Goal: Entertainment & Leisure: Browse casually

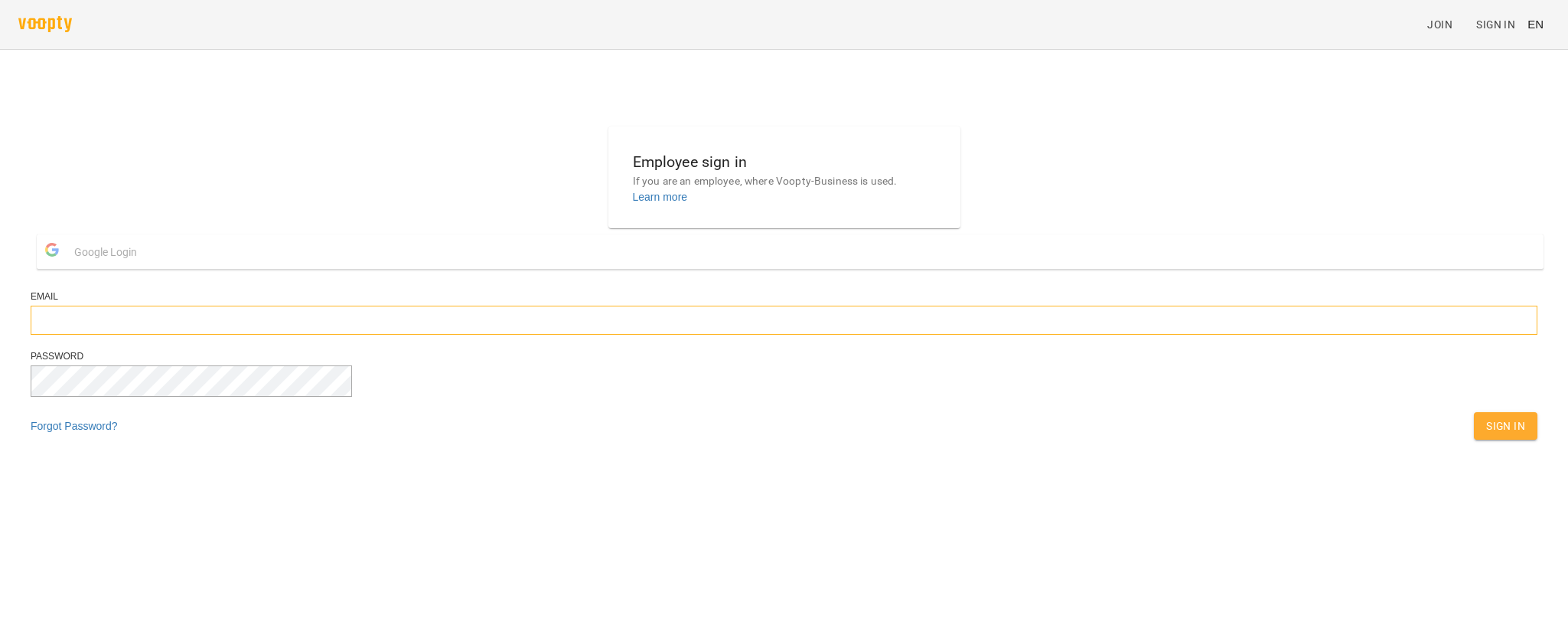
type input "**********"
click at [1474, 440] on button "Sign In" at bounding box center [1506, 426] width 64 height 28
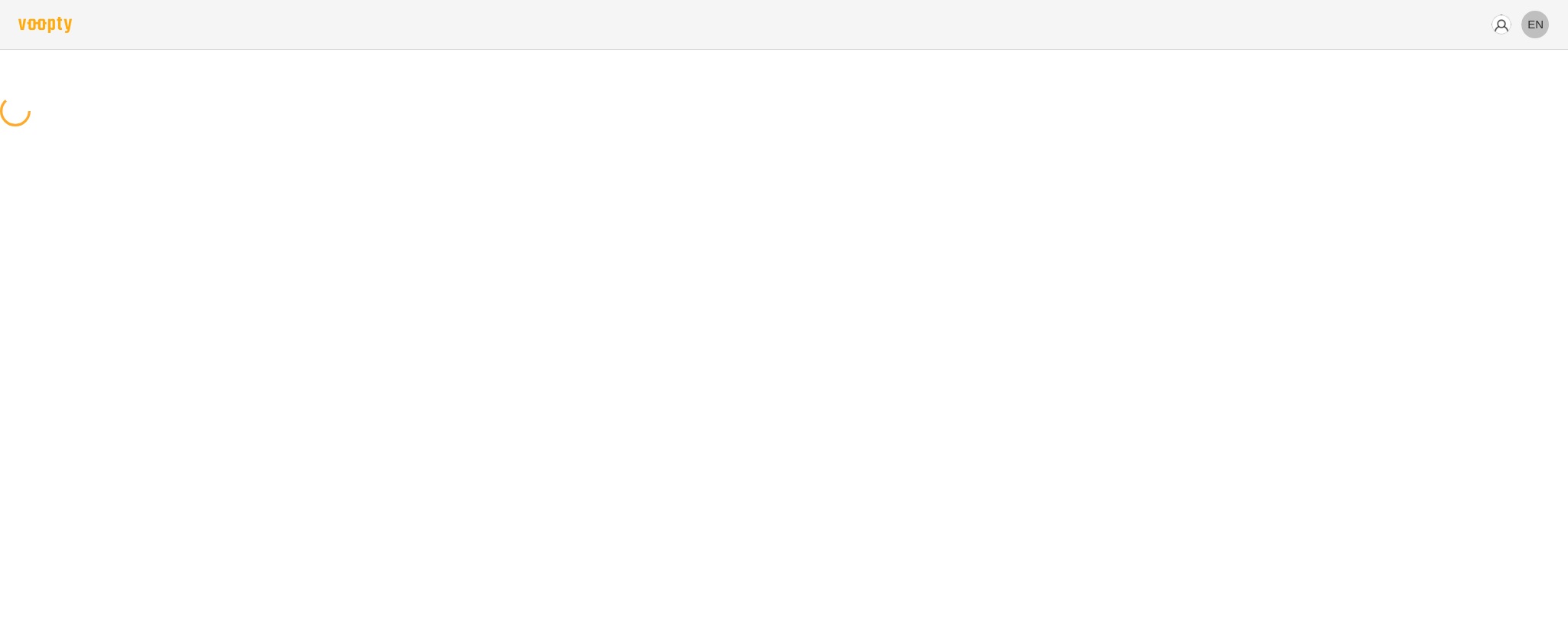
click at [1540, 20] on span "EN" at bounding box center [1536, 24] width 16 height 16
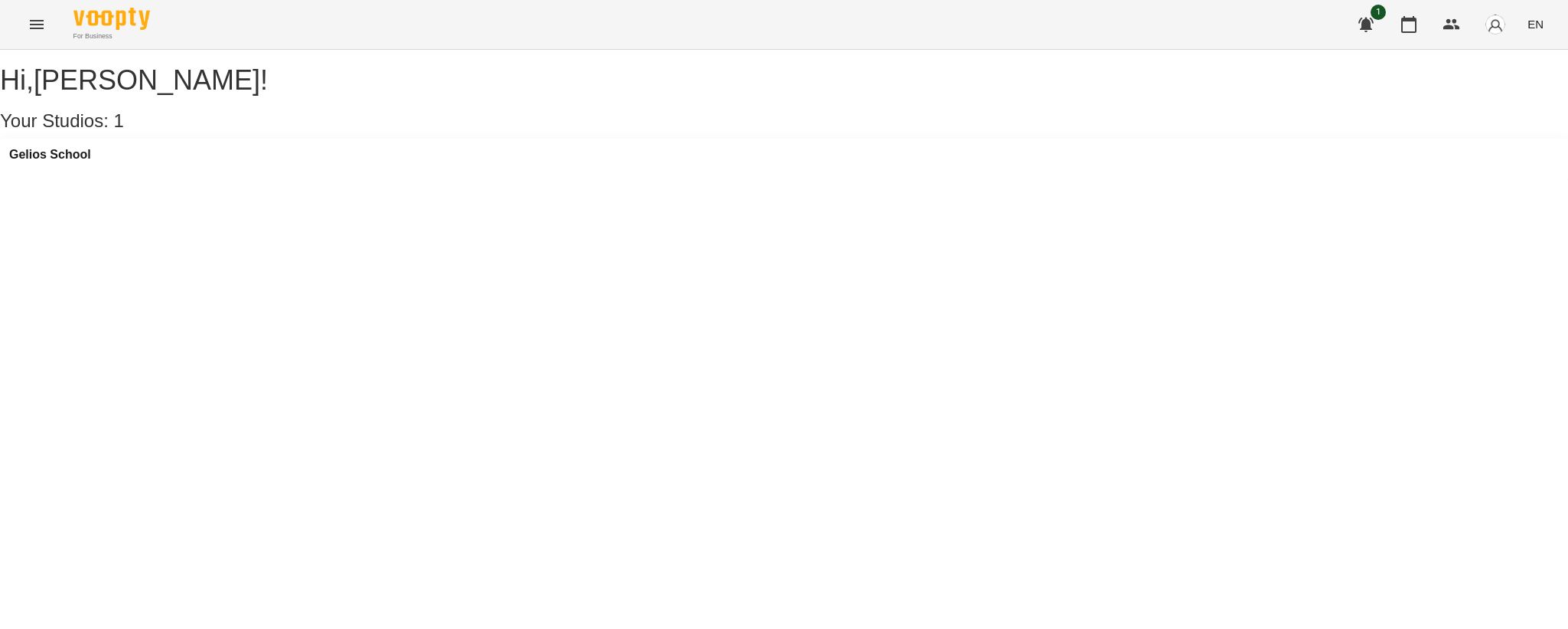
click at [26, 25] on button "Menu" at bounding box center [36, 24] width 36 height 36
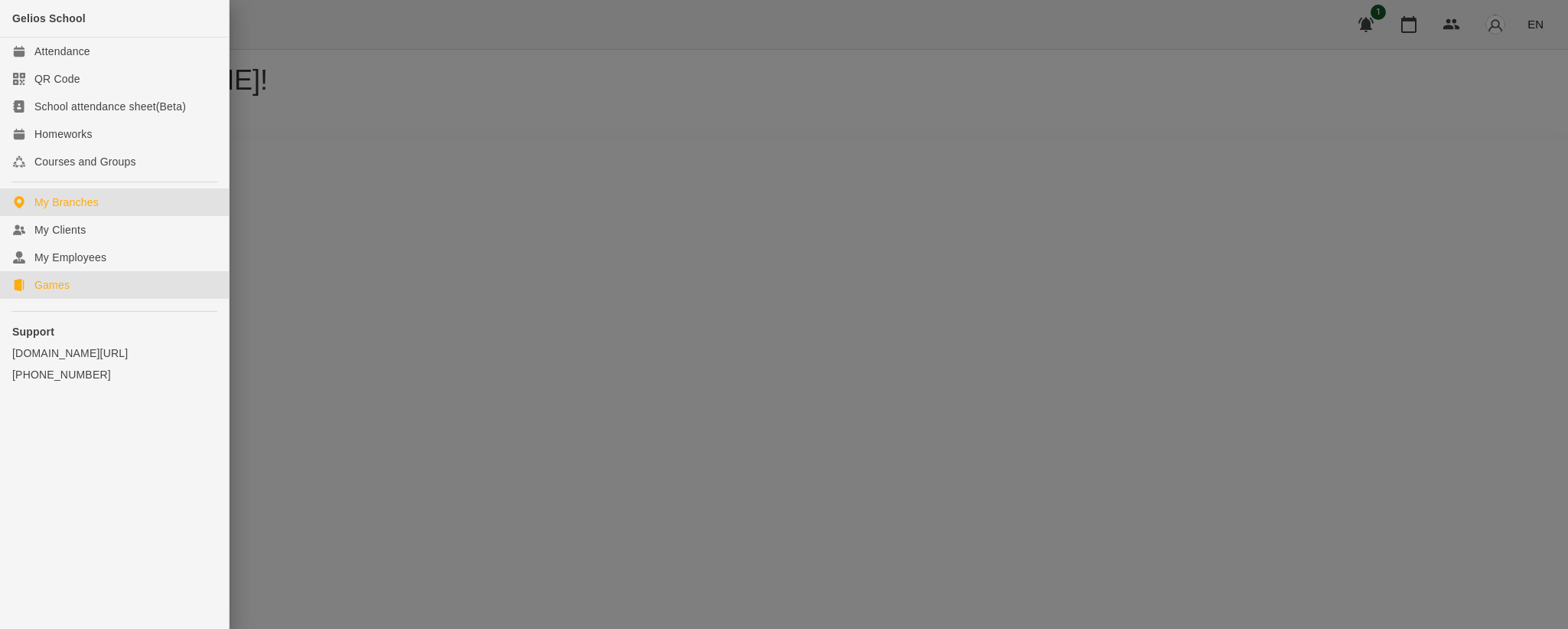
click at [51, 283] on div "Games" at bounding box center [52, 284] width 36 height 15
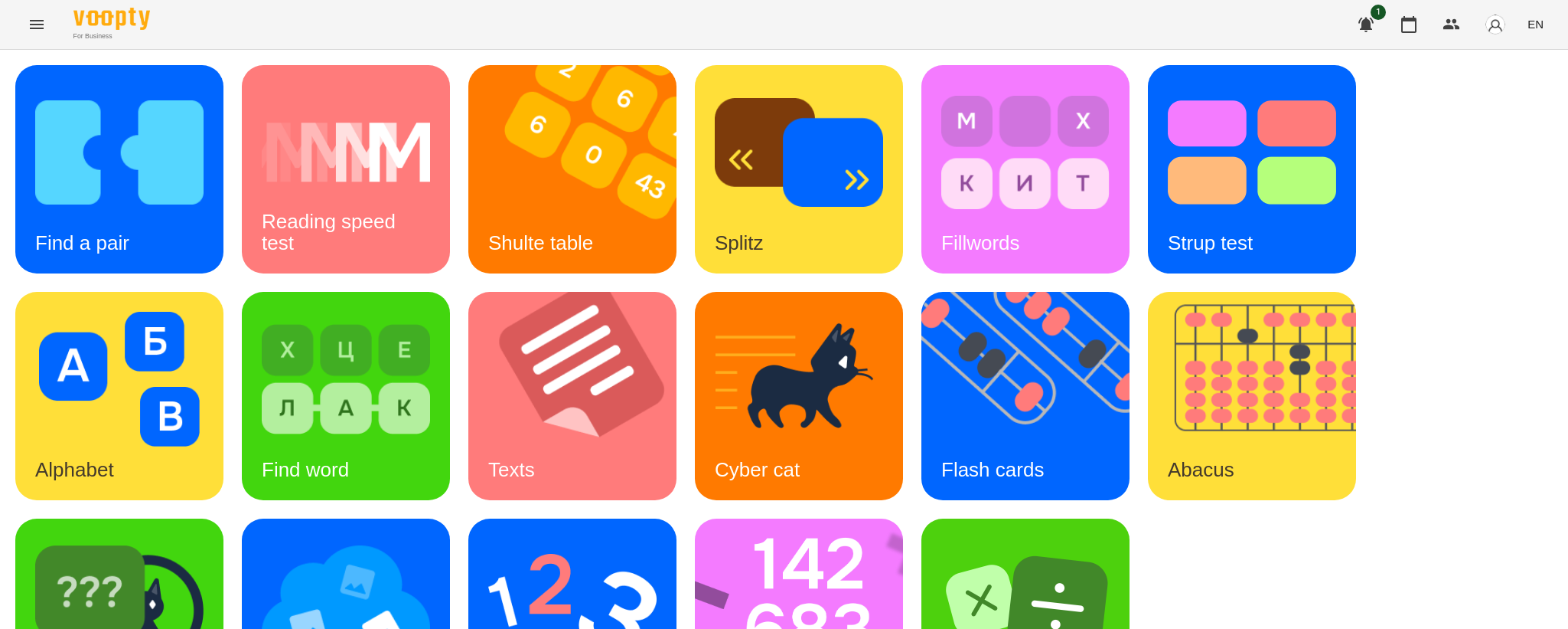
click at [1540, 23] on span "EN" at bounding box center [1536, 24] width 16 height 16
click at [1511, 83] on div "Українська" at bounding box center [1507, 86] width 78 height 28
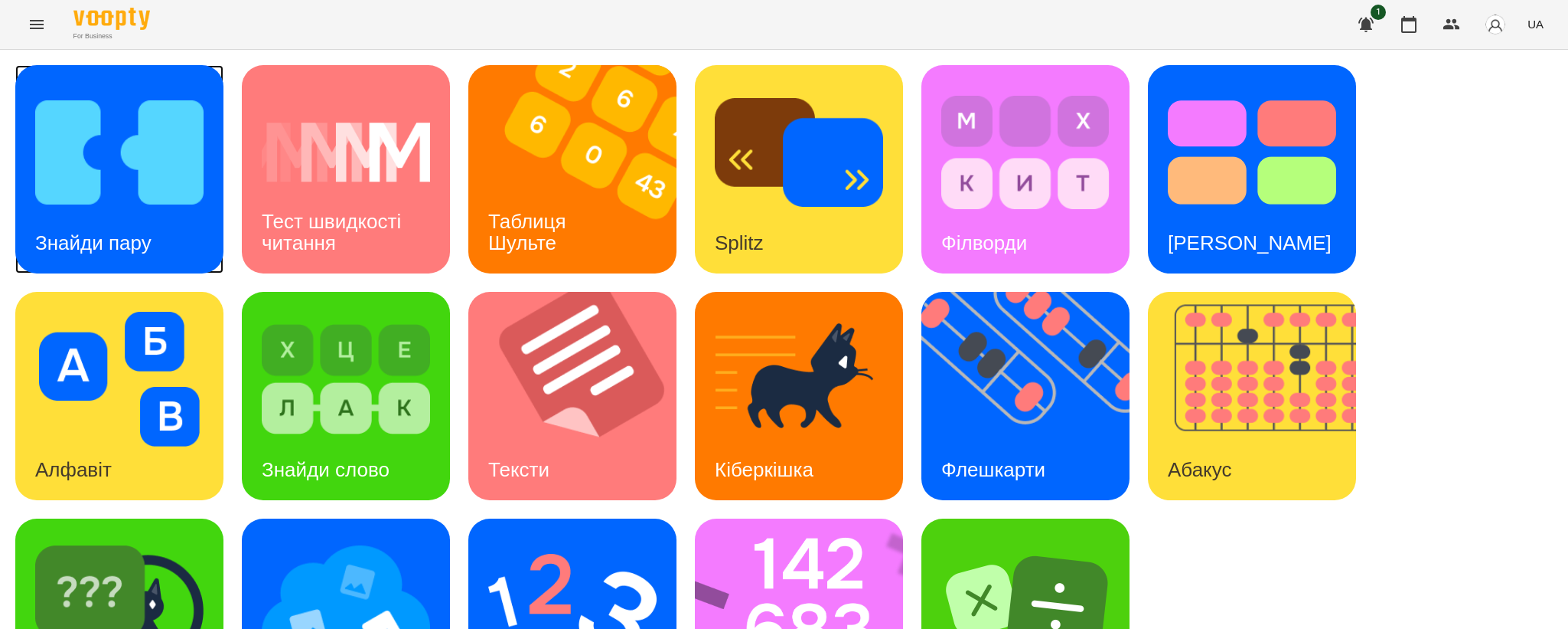
click at [169, 178] on img at bounding box center [120, 153] width 169 height 135
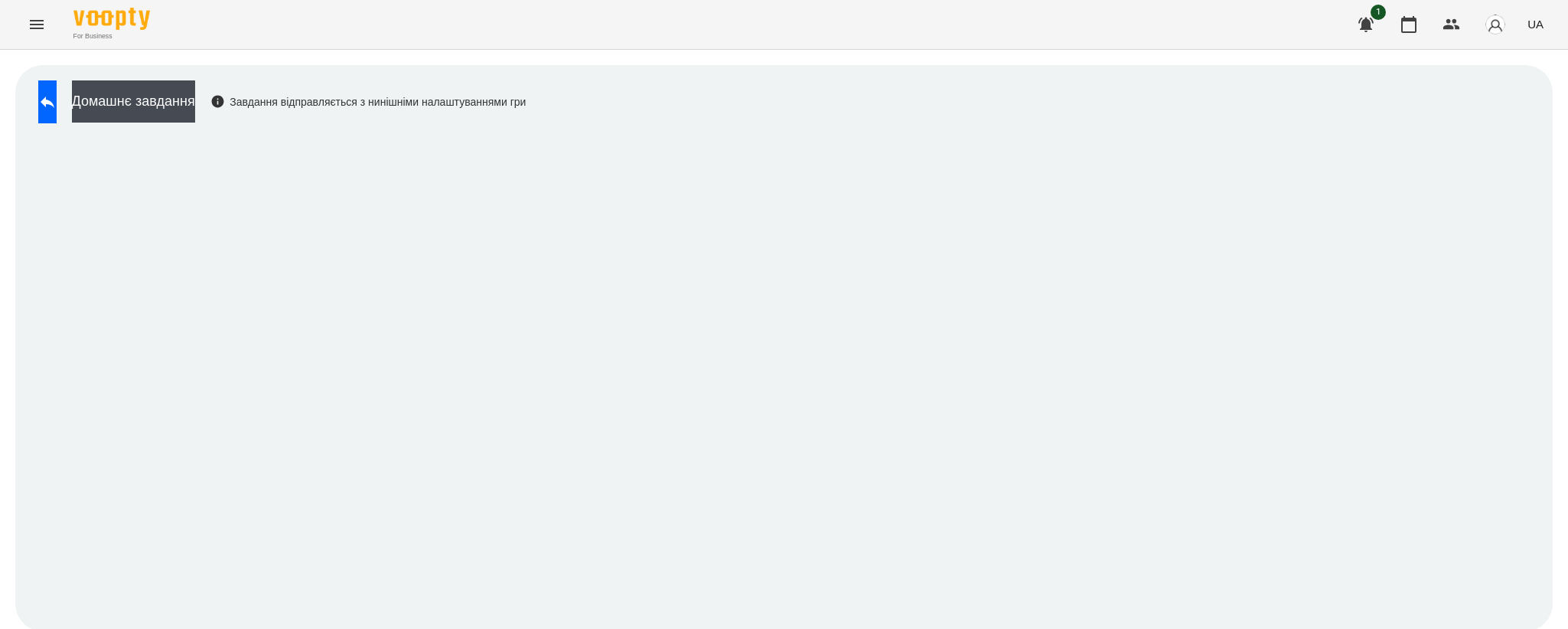
scroll to position [3, 0]
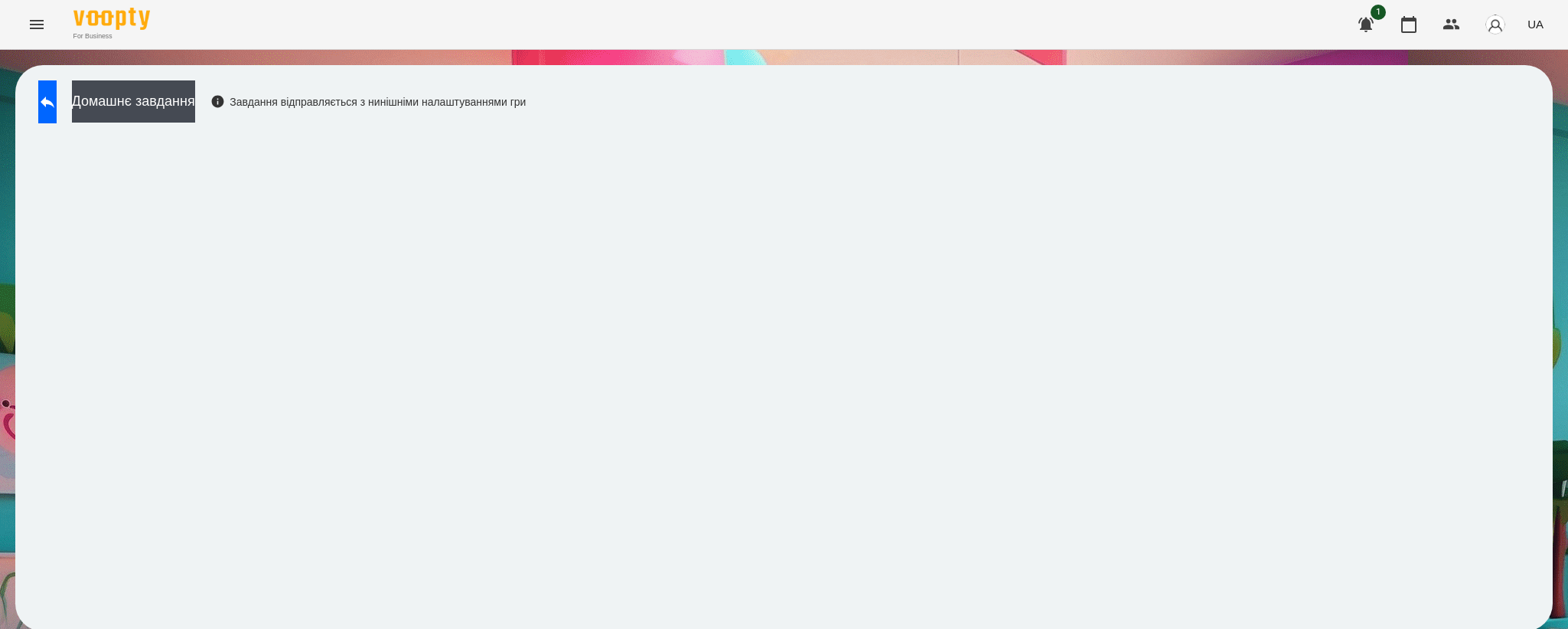
click at [21, 105] on div "Домашнє завдання Завдання відправляється з нинішніми налаштуваннями гри" at bounding box center [784, 347] width 1538 height 566
click at [57, 113] on button at bounding box center [47, 102] width 19 height 43
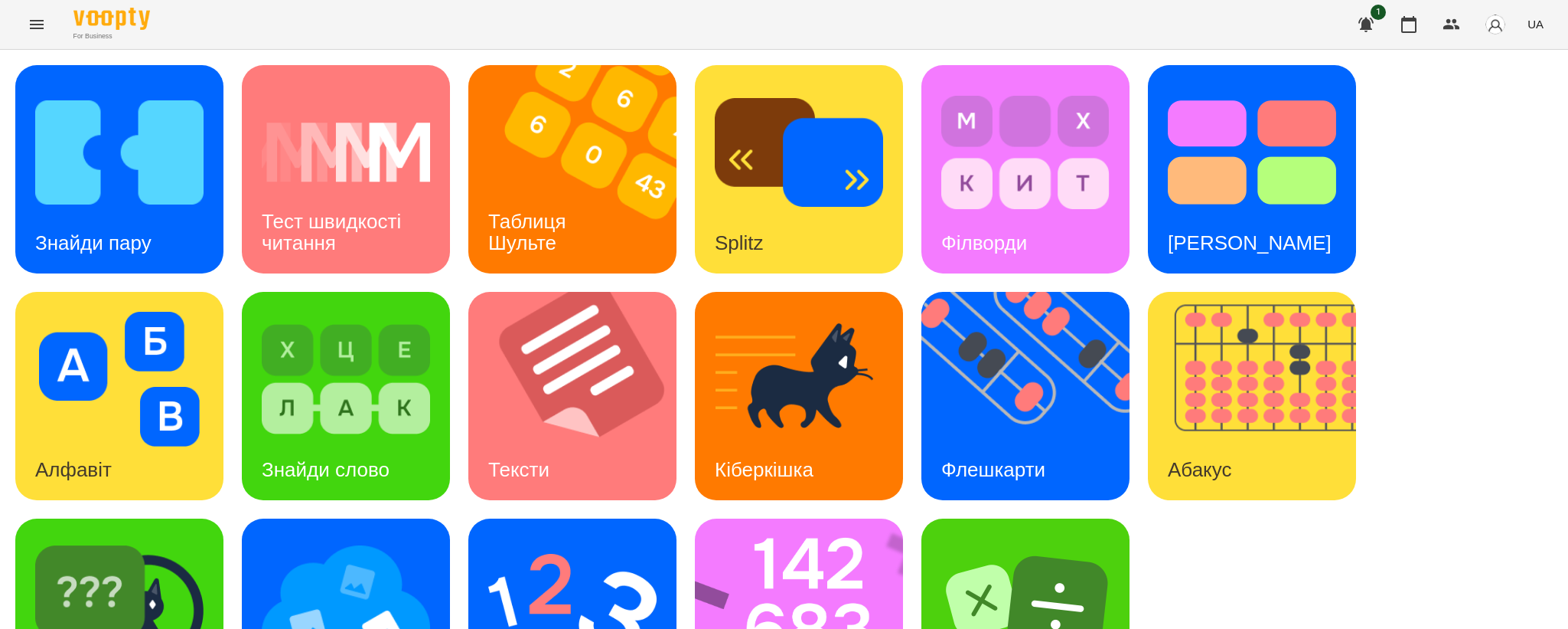
scroll to position [114, 0]
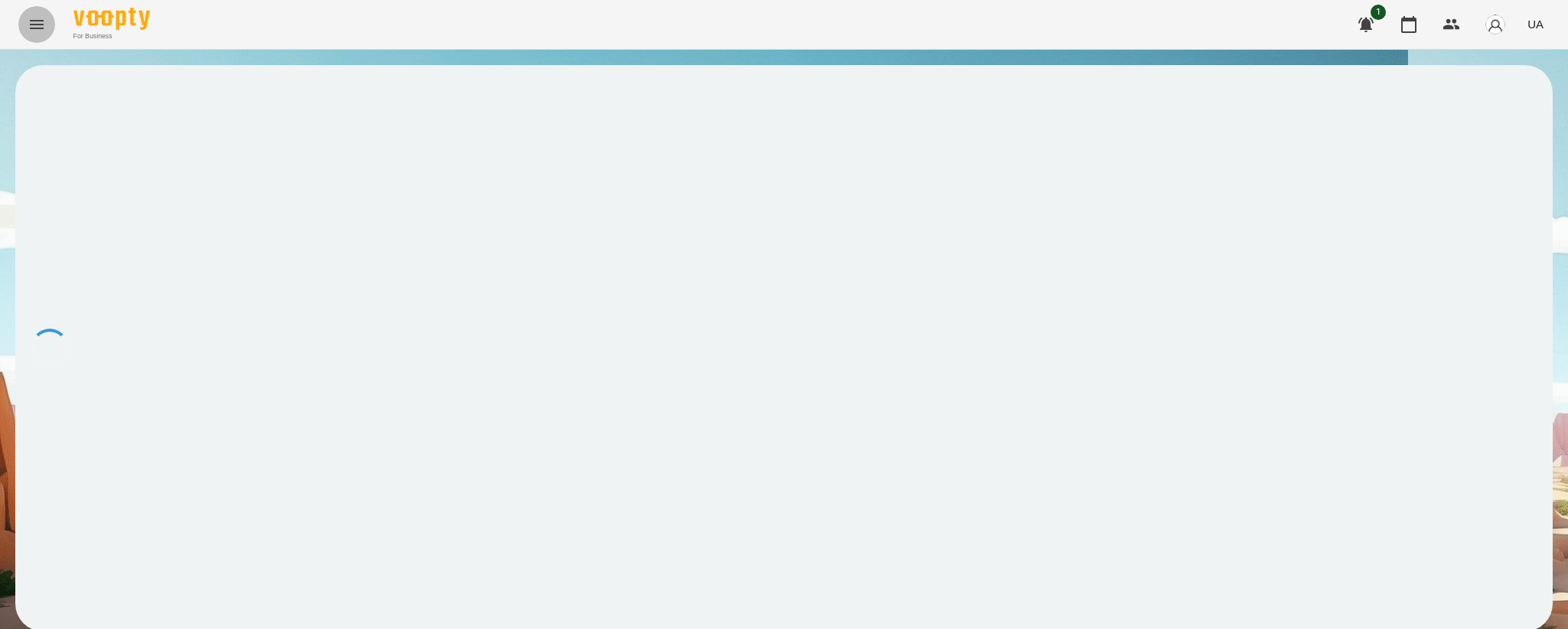
click at [25, 18] on button "Menu" at bounding box center [36, 24] width 36 height 36
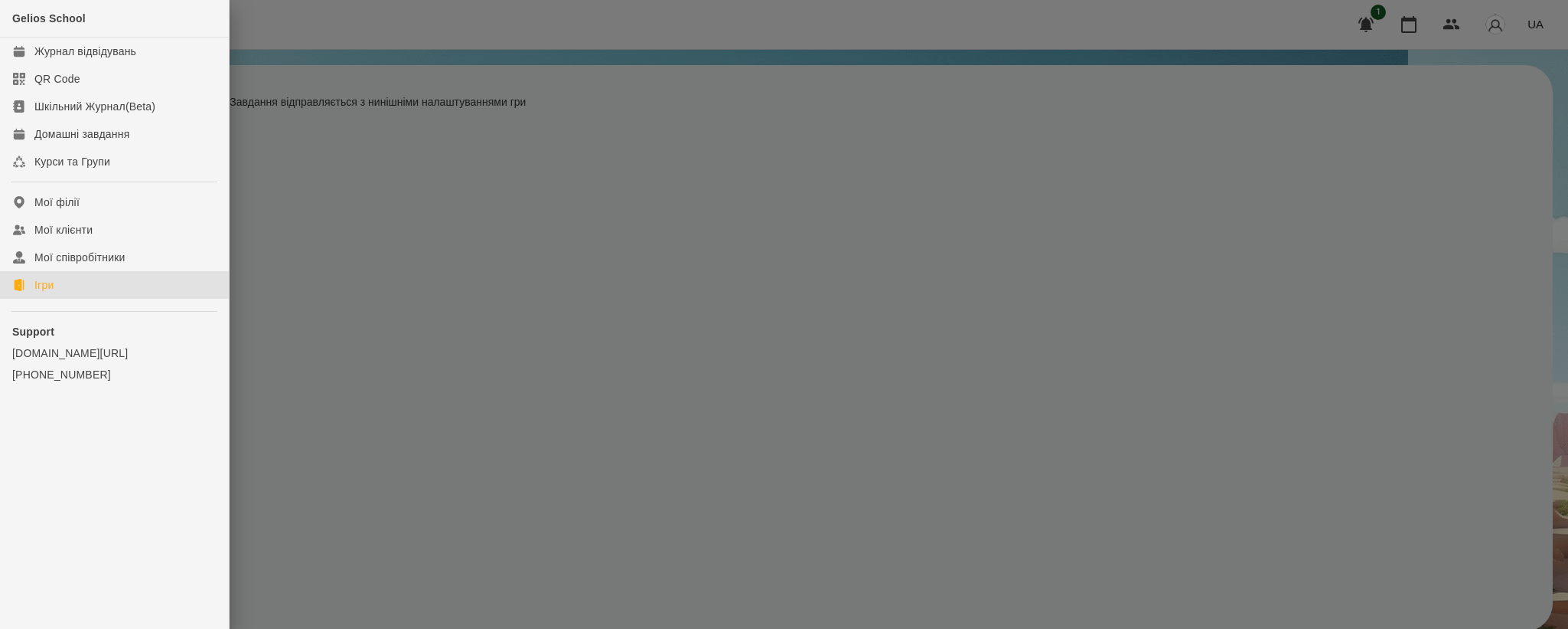
click at [103, 285] on link "Ігри" at bounding box center [115, 284] width 229 height 28
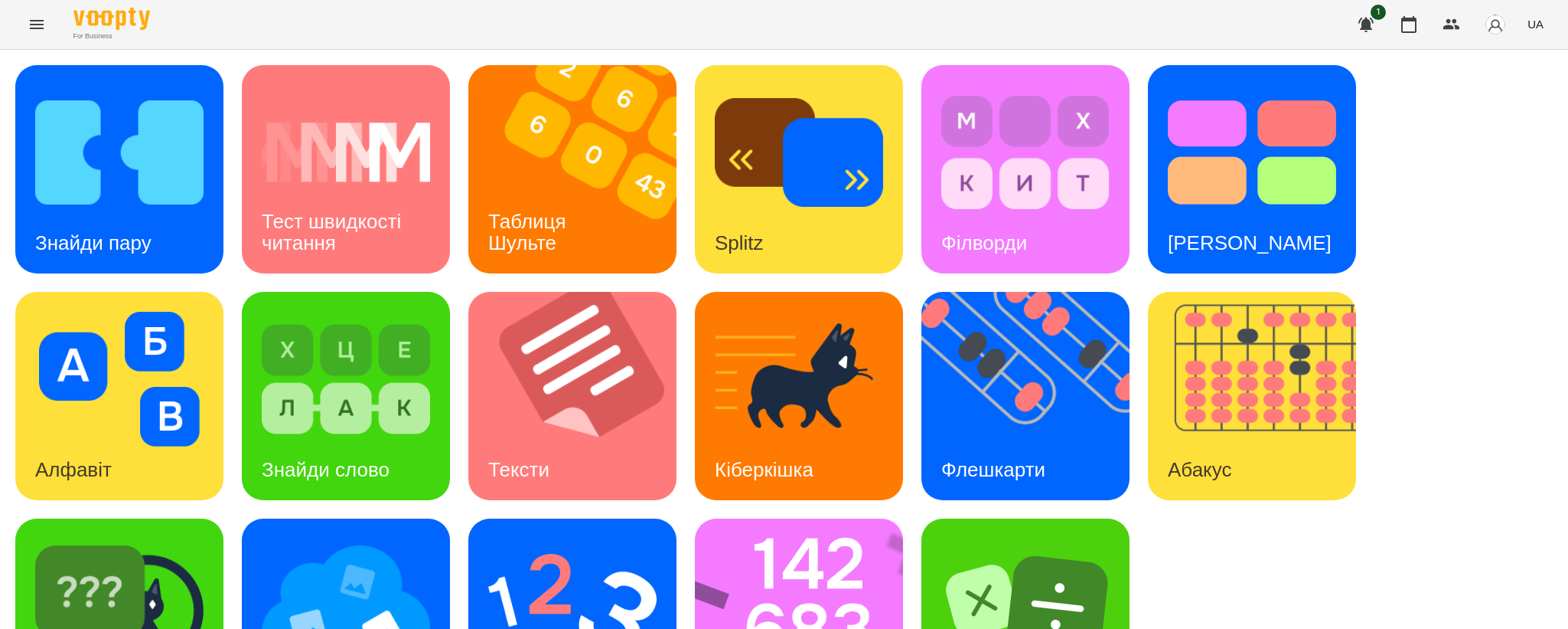
scroll to position [114, 0]
click at [147, 538] on img at bounding box center [120, 606] width 169 height 135
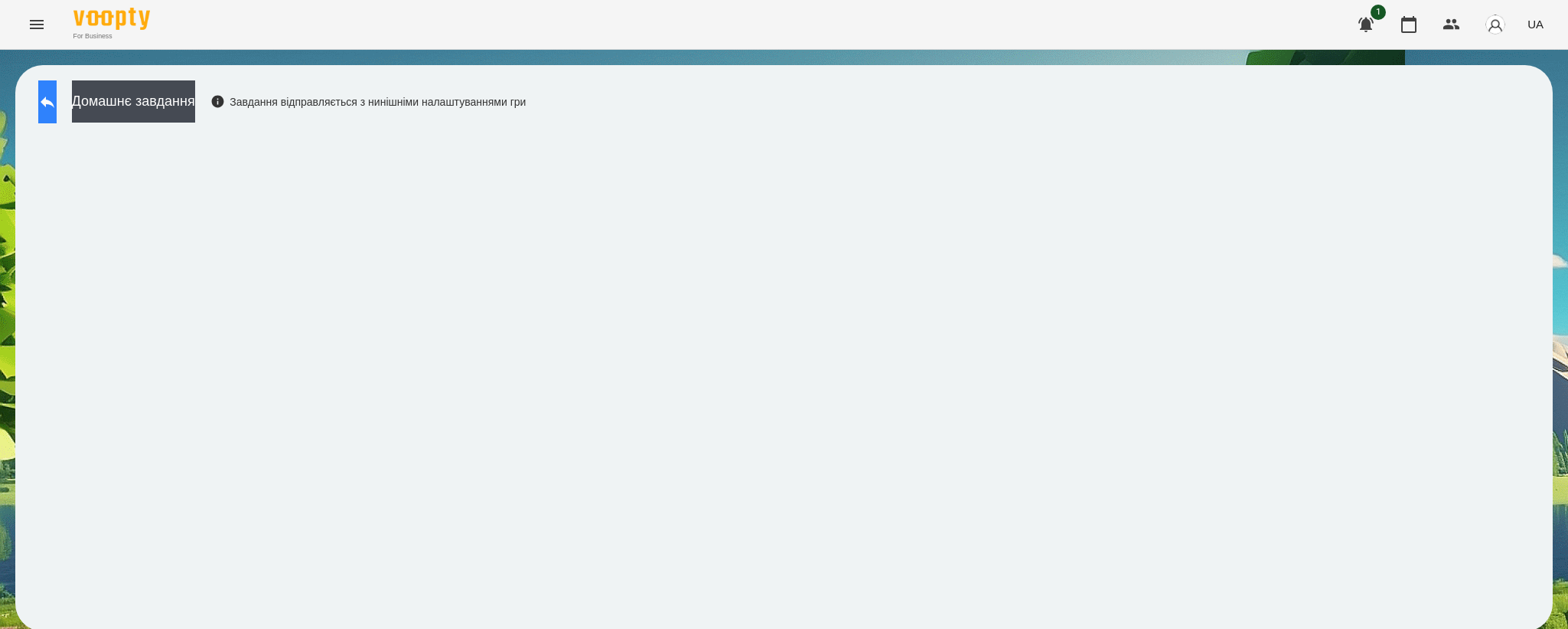
click at [57, 106] on icon at bounding box center [47, 101] width 19 height 19
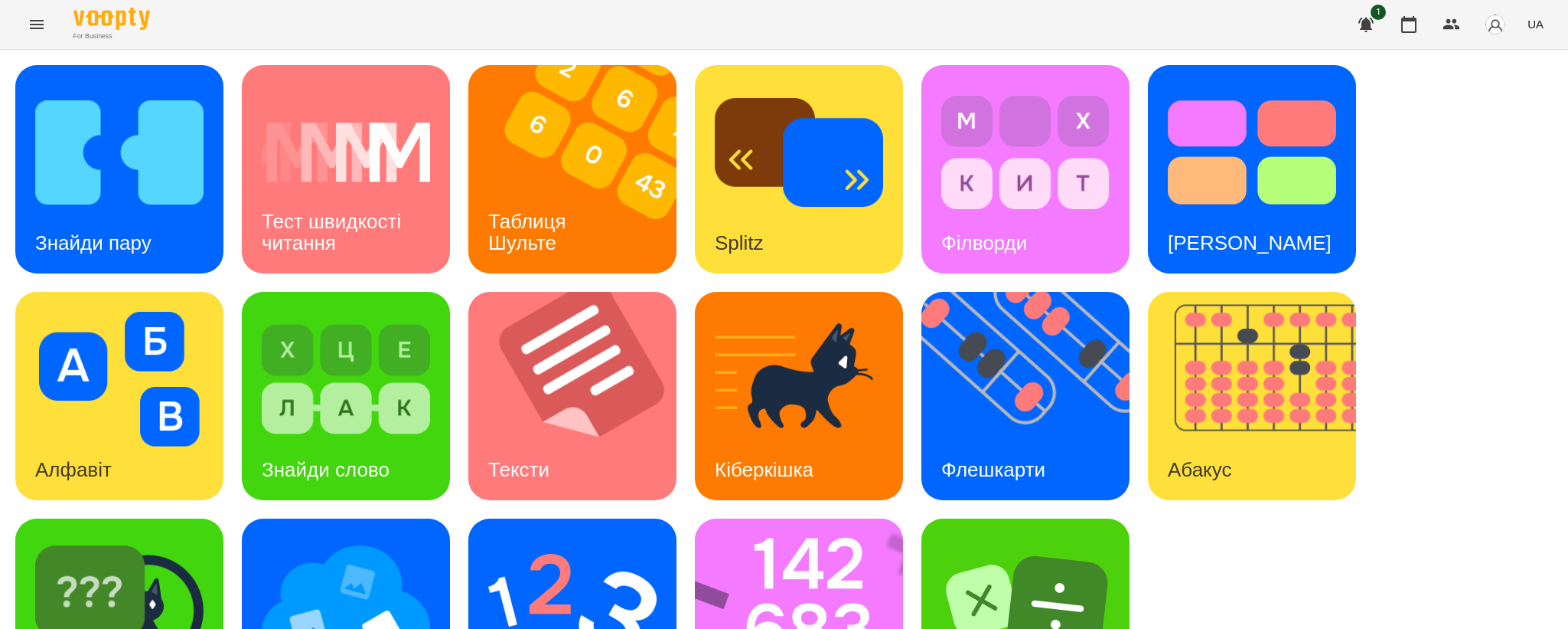
scroll to position [114, 0]
click at [371, 538] on img at bounding box center [346, 606] width 169 height 135
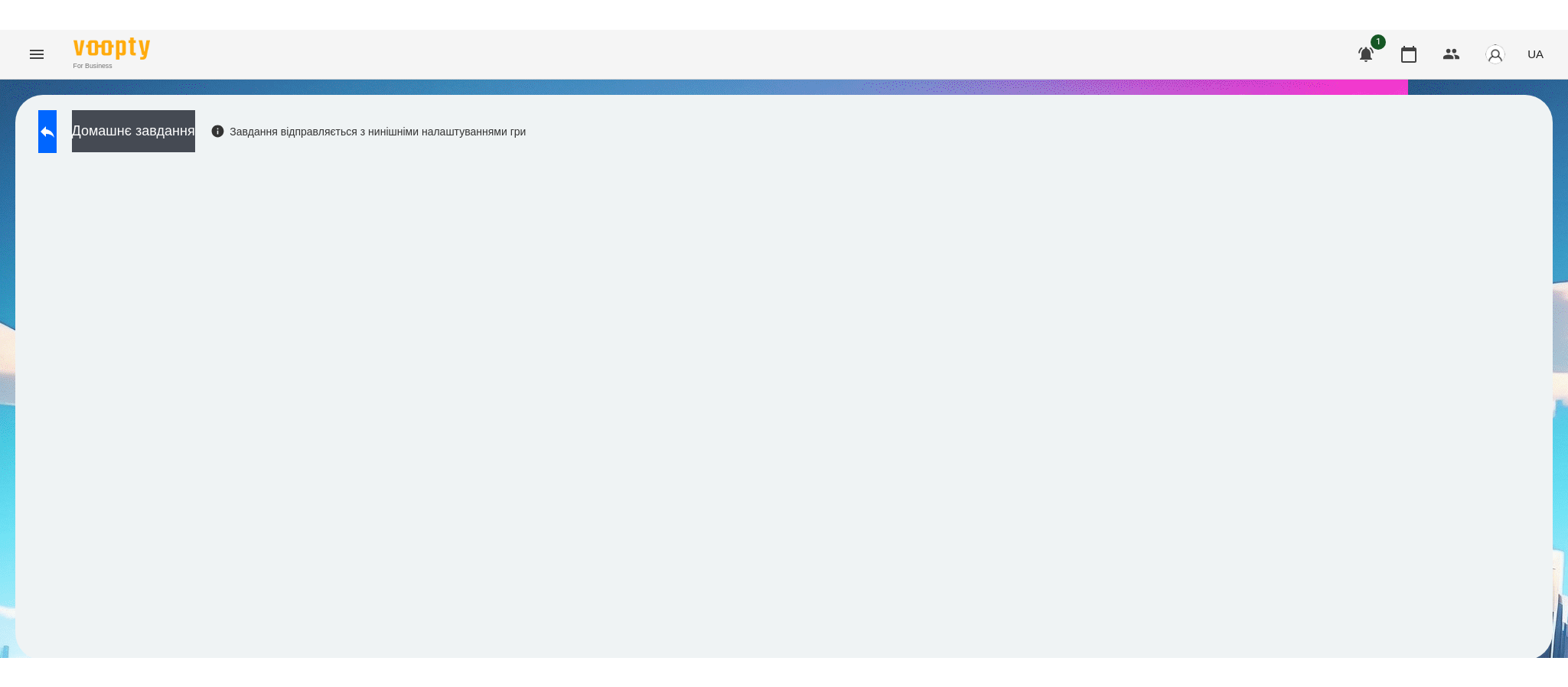
scroll to position [3, 0]
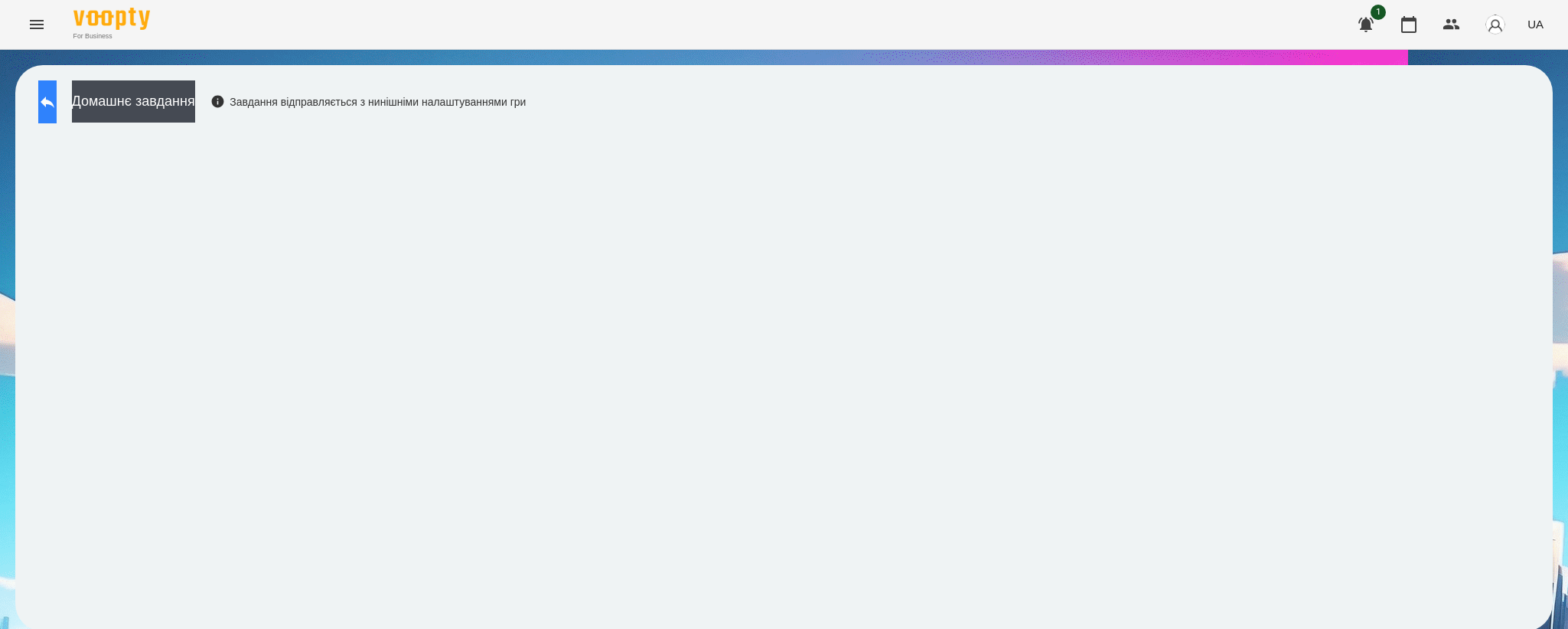
click at [53, 103] on icon at bounding box center [47, 101] width 19 height 19
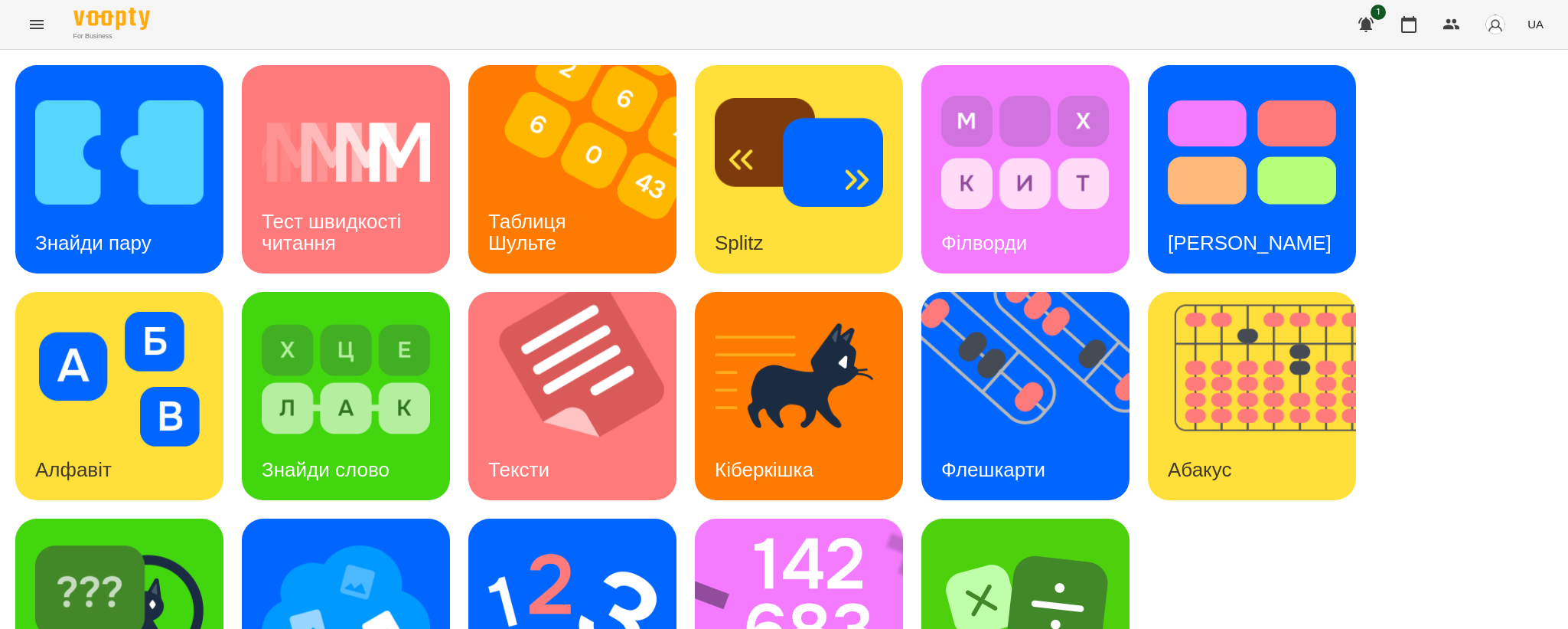
scroll to position [85, 0]
click at [82, 213] on div "Знайди пару" at bounding box center [93, 243] width 156 height 60
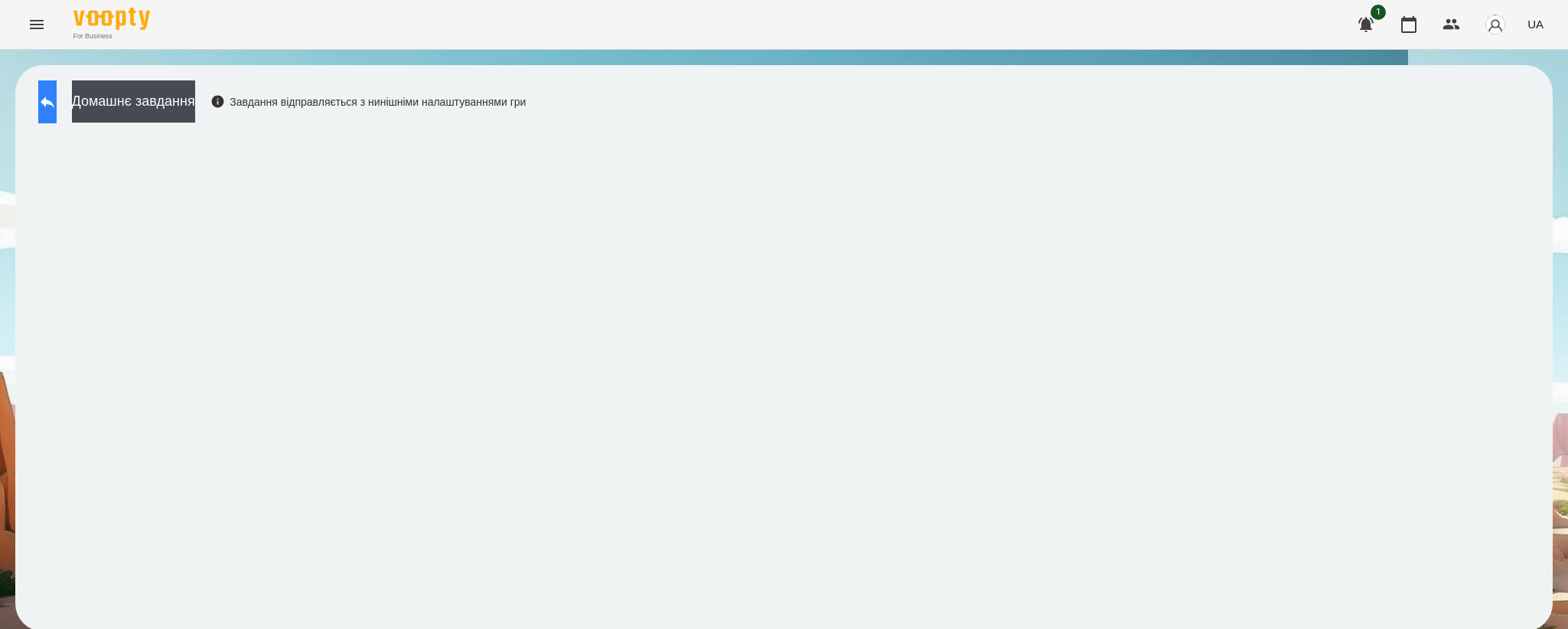
click at [57, 111] on button at bounding box center [47, 102] width 19 height 43
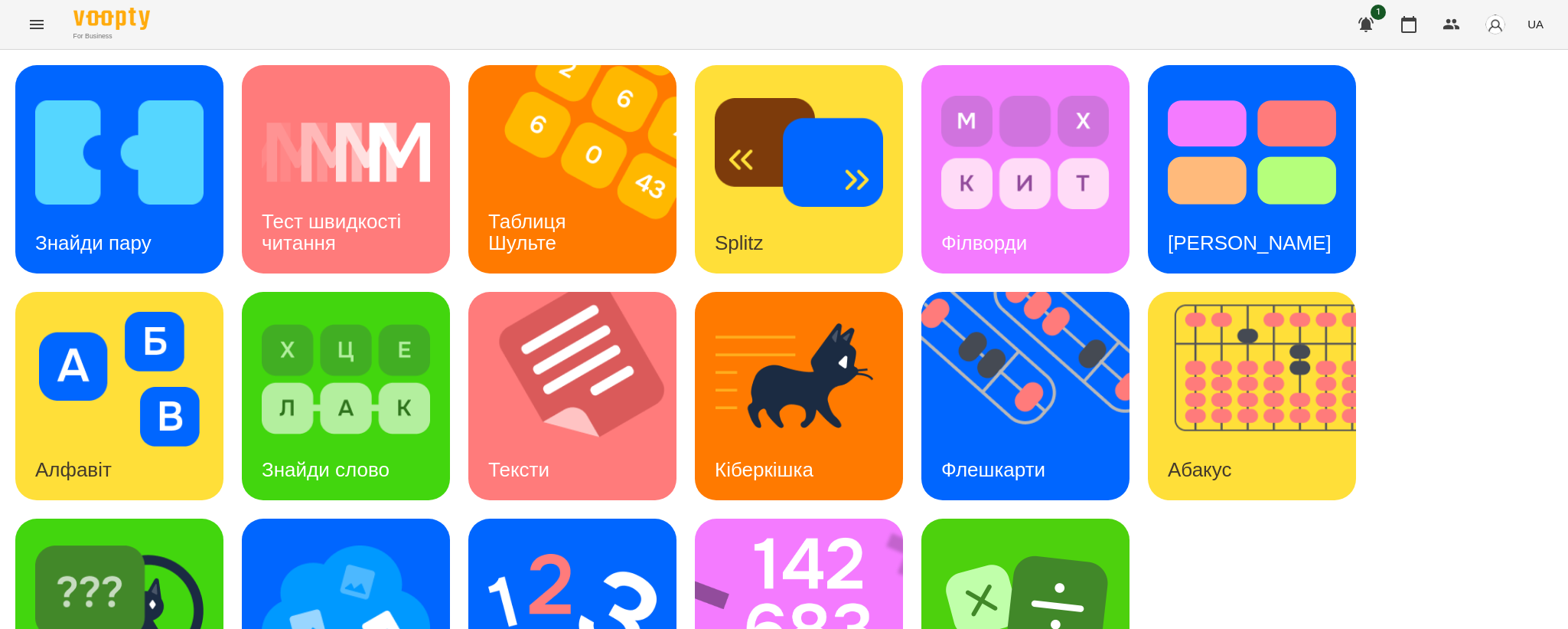
scroll to position [114, 0]
click at [372, 538] on img at bounding box center [346, 606] width 169 height 135
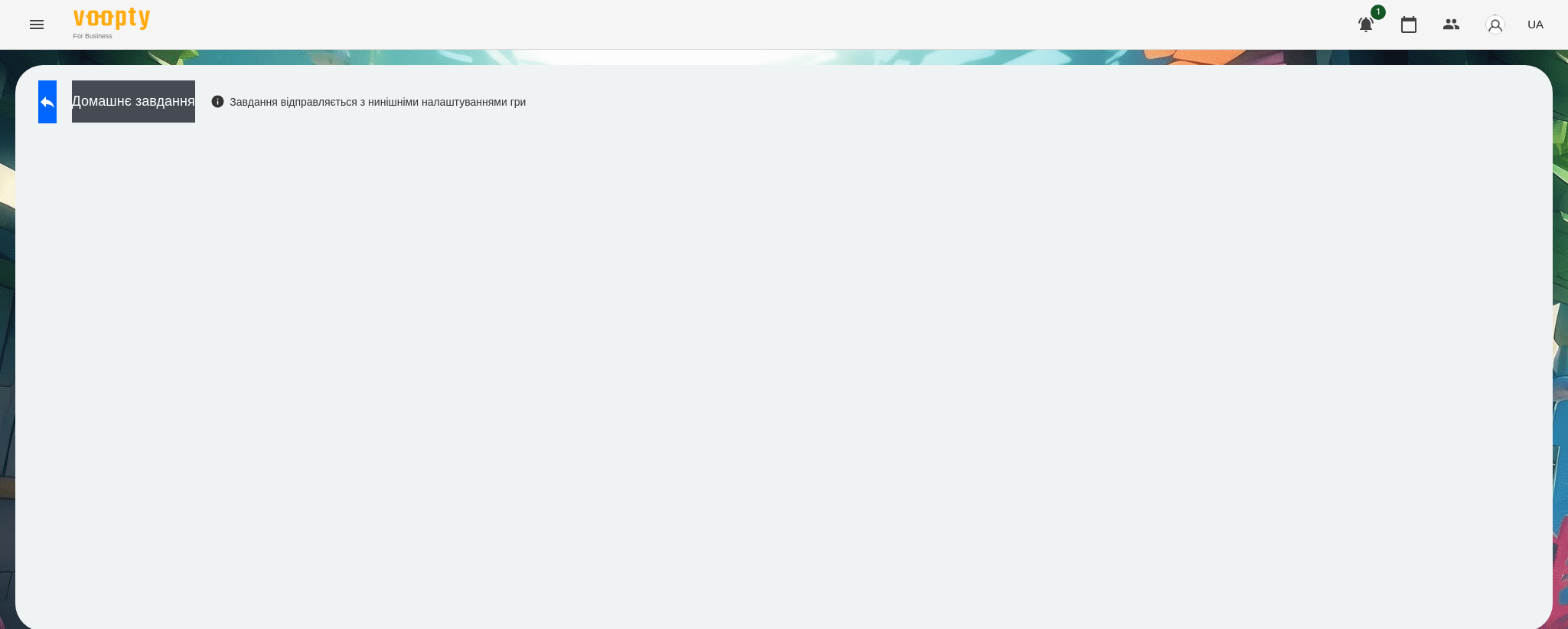
click at [32, 114] on div "Домашнє завдання Завдання відправляється з нинішніми налаштуваннями гри" at bounding box center [278, 106] width 495 height 51
click at [45, 114] on button at bounding box center [47, 102] width 19 height 43
